Goal: Navigation & Orientation: Find specific page/section

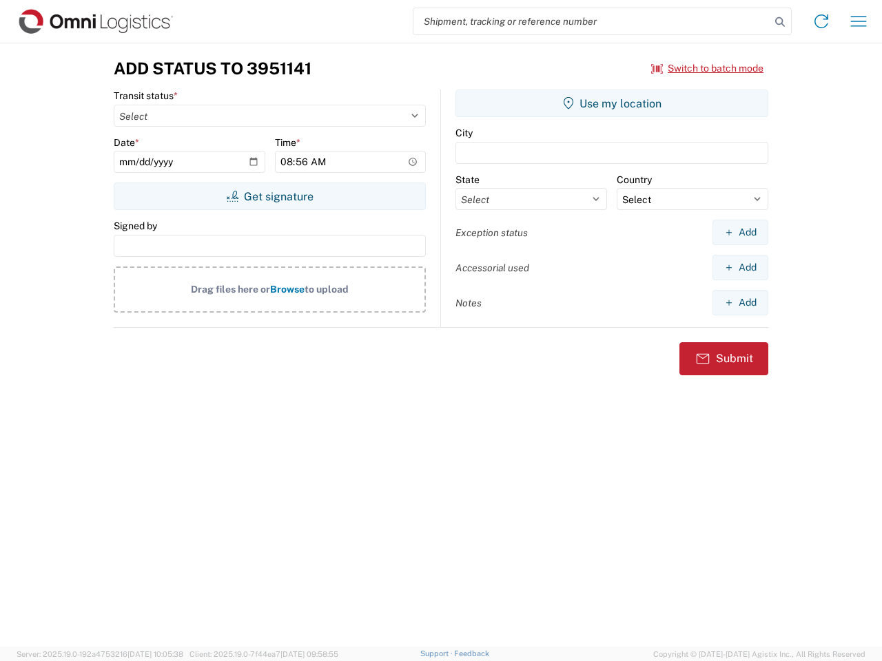
click at [592, 21] on input "search" at bounding box center [591, 21] width 357 height 26
click at [780, 22] on icon at bounding box center [779, 21] width 19 height 19
click at [821, 21] on icon at bounding box center [821, 21] width 22 height 22
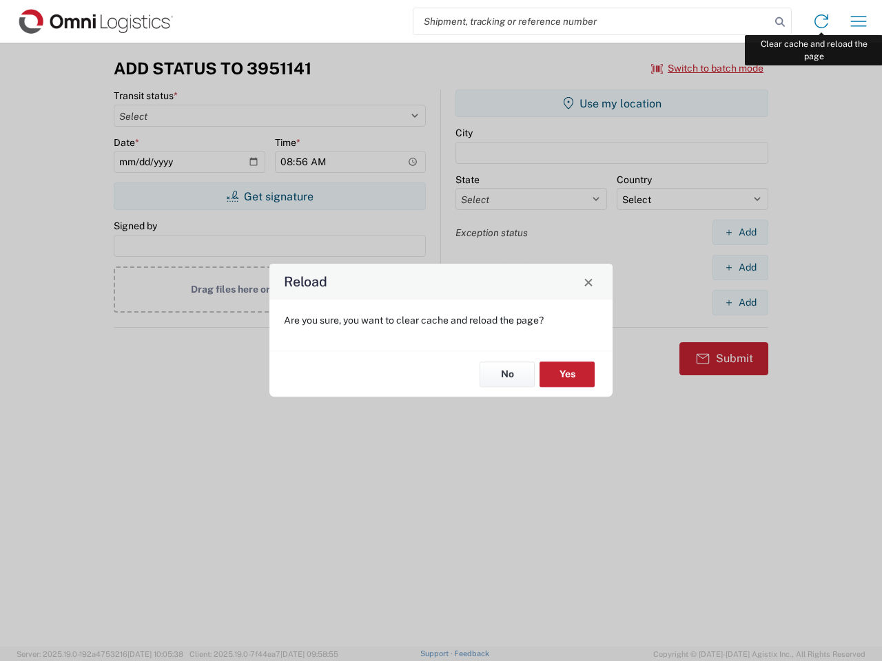
click at [858, 21] on div "Reload Are you sure, you want to clear cache and reload the page? No Yes" at bounding box center [441, 330] width 882 height 661
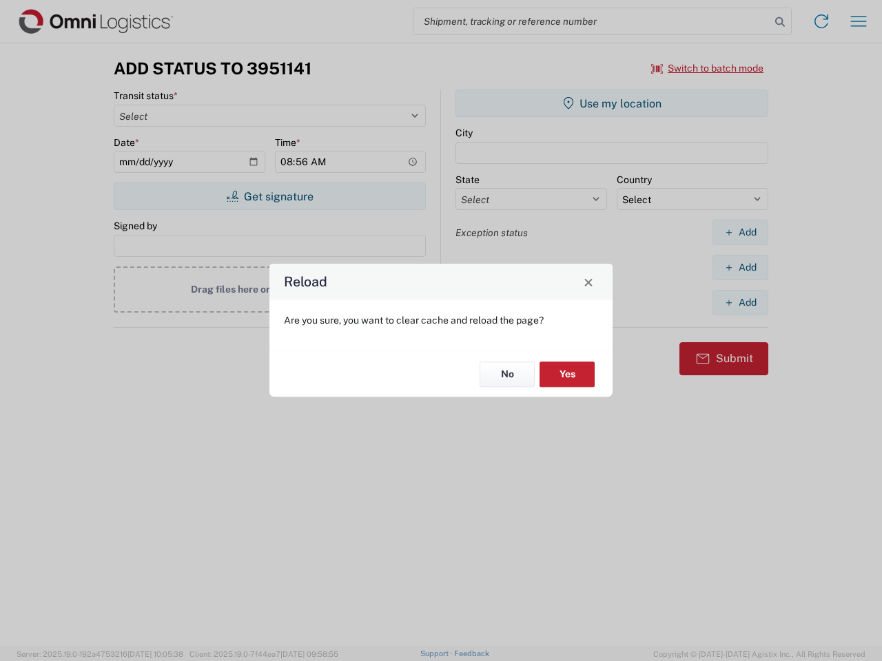
click at [708, 68] on div "Reload Are you sure, you want to clear cache and reload the page? No Yes" at bounding box center [441, 330] width 882 height 661
click at [269, 196] on div "Reload Are you sure, you want to clear cache and reload the page? No Yes" at bounding box center [441, 330] width 882 height 661
click at [612, 103] on div "Reload Are you sure, you want to clear cache and reload the page? No Yes" at bounding box center [441, 330] width 882 height 661
click at [740, 232] on div "Reload Are you sure, you want to clear cache and reload the page? No Yes" at bounding box center [441, 330] width 882 height 661
click at [740, 267] on div "Reload Are you sure, you want to clear cache and reload the page? No Yes" at bounding box center [441, 330] width 882 height 661
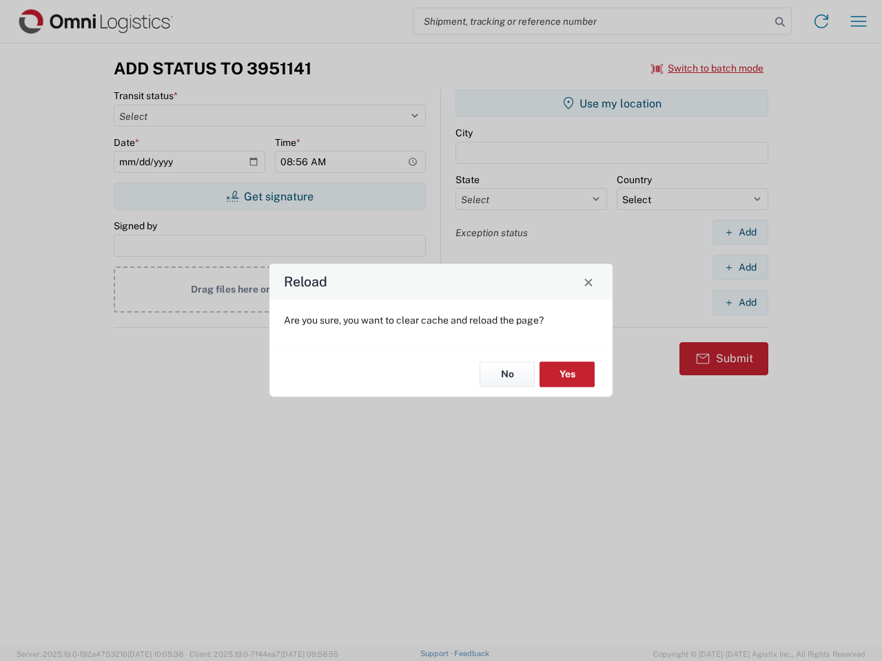
click at [740, 302] on div "Reload Are you sure, you want to clear cache and reload the page? No Yes" at bounding box center [441, 330] width 882 height 661
